Goal: Task Accomplishment & Management: Complete application form

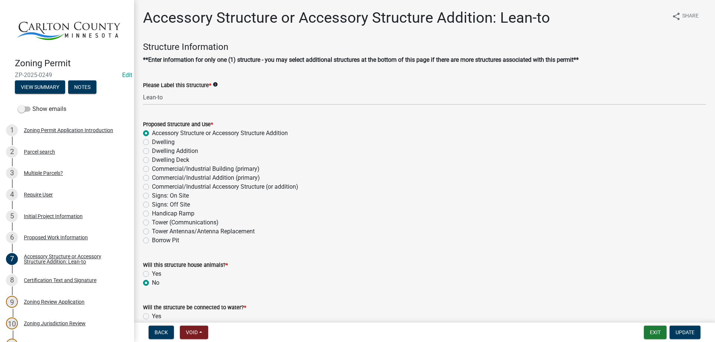
scroll to position [149, 0]
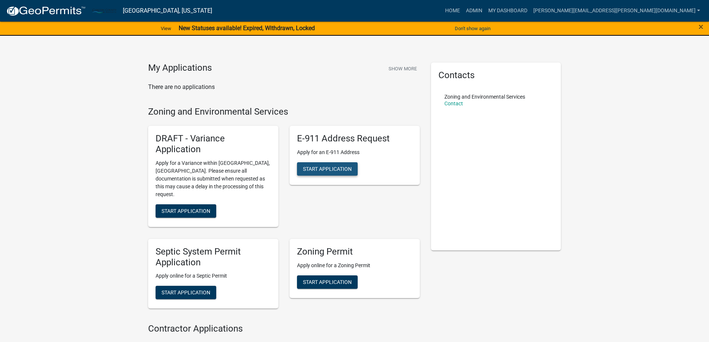
click at [340, 171] on span "Start Application" at bounding box center [327, 169] width 49 height 6
